Goal: Navigation & Orientation: Find specific page/section

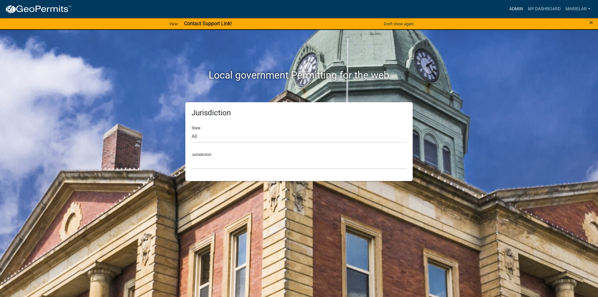
click at [515, 8] on link "Admin" at bounding box center [516, 9] width 19 height 12
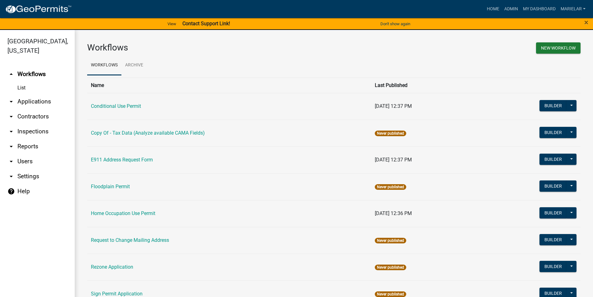
click at [12, 98] on icon "arrow_drop_down" at bounding box center [10, 101] width 7 height 7
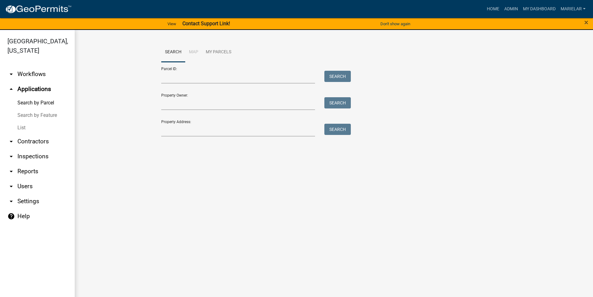
drag, startPoint x: 12, startPoint y: 92, endPoint x: 116, endPoint y: 99, distance: 103.9
click at [116, 99] on wm-workflow-application-search-view "Search Map My Parcels Parcel ID: Search Property Owner: Search Property Address…" at bounding box center [334, 92] width 494 height 100
click at [22, 121] on link "List" at bounding box center [37, 127] width 75 height 12
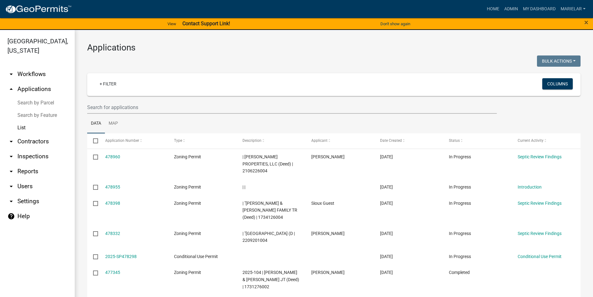
click at [236, 50] on h3 "Applications" at bounding box center [334, 47] width 494 height 11
